Goal: Communication & Community: Answer question/provide support

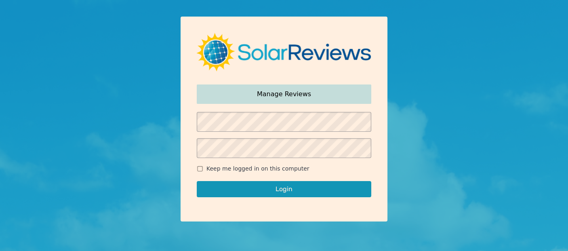
click at [237, 172] on span "Keep me logged in on this computer" at bounding box center [257, 168] width 103 height 8
click at [203, 171] on input "Keep me logged in on this computer" at bounding box center [200, 168] width 6 height 5
checkbox input "true"
click at [258, 187] on button "Login" at bounding box center [284, 189] width 174 height 16
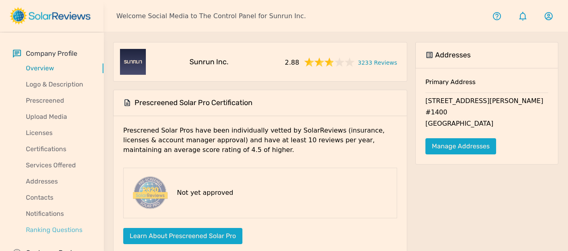
scroll to position [23, 0]
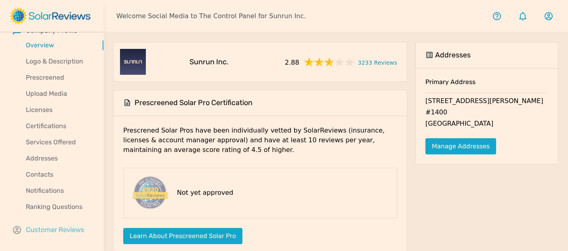
click at [62, 228] on p "Customer Reviews" at bounding box center [55, 230] width 59 height 10
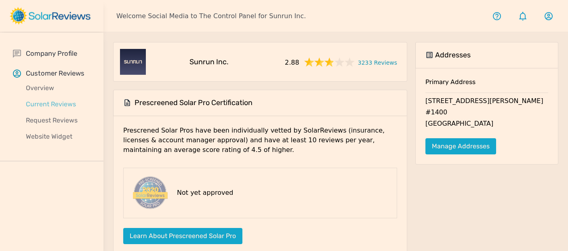
click at [59, 105] on p "Current Reviews" at bounding box center [58, 104] width 90 height 10
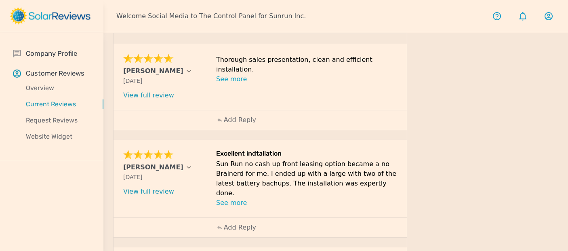
scroll to position [469, 0]
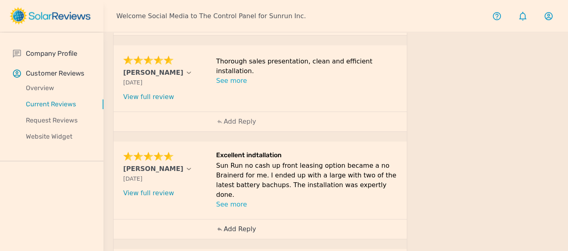
click at [237, 219] on div "Add Reply" at bounding box center [236, 228] width 48 height 19
paste textarea "Thank you for sharing your positive experience with us, [PERSON_NAME]! We're de…"
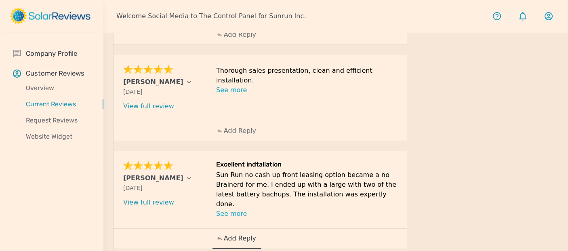
drag, startPoint x: 354, startPoint y: 232, endPoint x: 292, endPoint y: 224, distance: 62.3
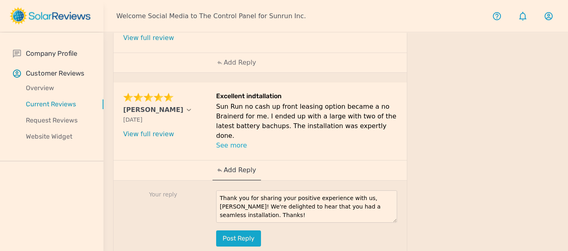
scroll to position [546, 0]
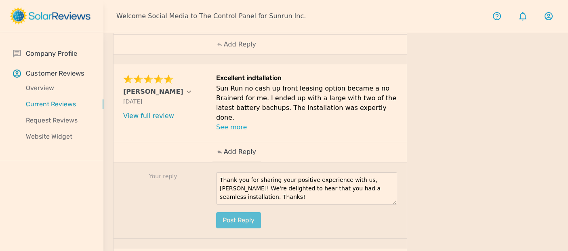
type textarea "Thank you for sharing your positive experience with us, [PERSON_NAME]! We're de…"
click at [233, 212] on button "Post reply" at bounding box center [238, 220] width 45 height 16
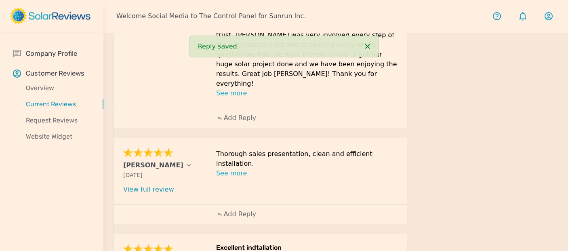
scroll to position [374, 0]
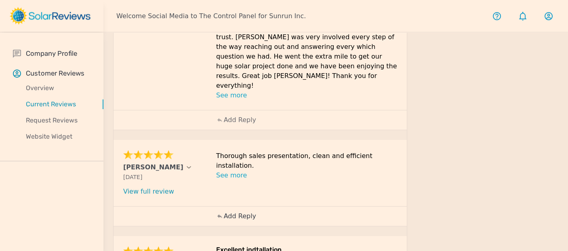
click at [234, 206] on div "Add Reply" at bounding box center [236, 215] width 48 height 19
click at [235, 236] on textarea at bounding box center [306, 252] width 181 height 32
paste textarea "This is awesome, [Customer Name]! Your positive feedback is like a ray of sunsh…"
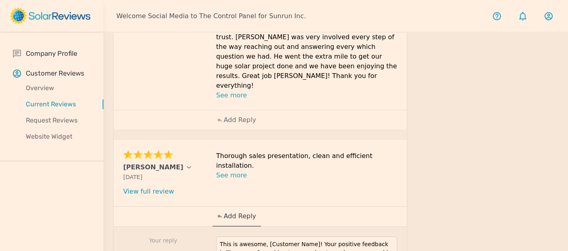
drag, startPoint x: 307, startPoint y: 204, endPoint x: 263, endPoint y: 204, distance: 44.4
click at [263, 236] on textarea "This is awesome, [Customer Name]! Your positive feedback is like a ray of sunsh…" at bounding box center [306, 252] width 181 height 32
click at [263, 236] on textarea "This is awesome! Your positive feedback is like a ray of sunshine to us, and we…" at bounding box center [306, 252] width 181 height 32
type textarea "This is awesome! Your positive feedback is like a ray of sunshine to us, and we…"
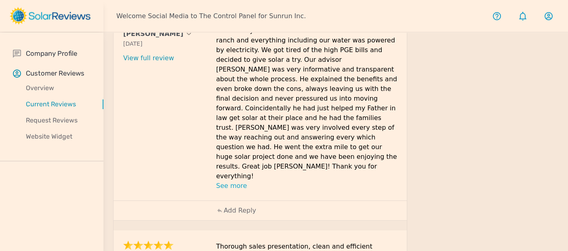
scroll to position [210, 0]
